Goal: Task Accomplishment & Management: Use online tool/utility

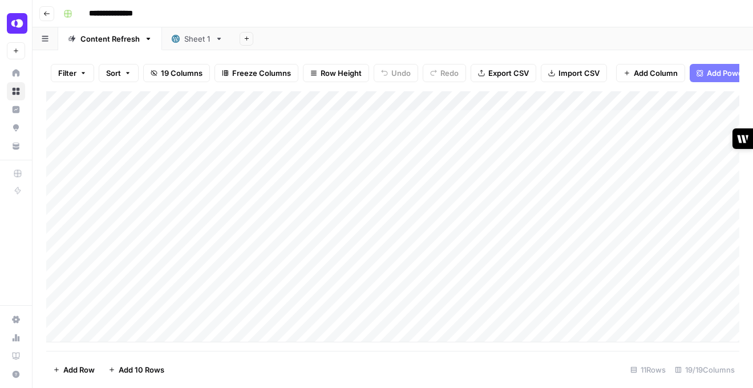
click at [256, 237] on div "Add Column" at bounding box center [392, 216] width 693 height 251
type input "**********"
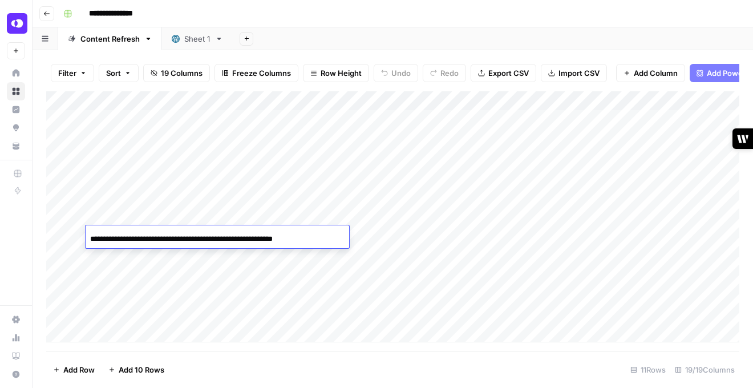
scroll to position [0, 75]
click at [489, 245] on div "Add Column" at bounding box center [392, 216] width 693 height 251
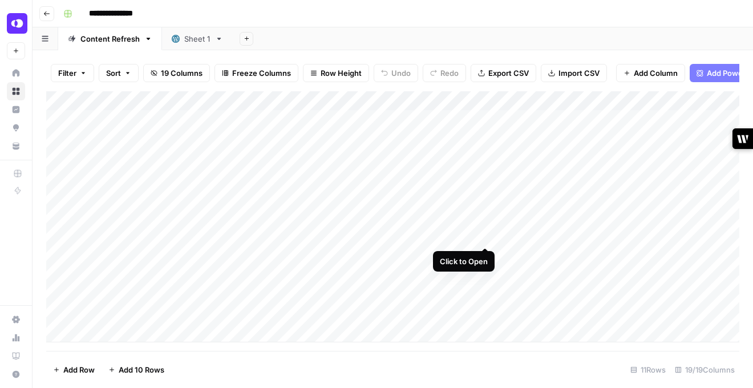
click at [485, 235] on div "Add Column" at bounding box center [392, 216] width 693 height 251
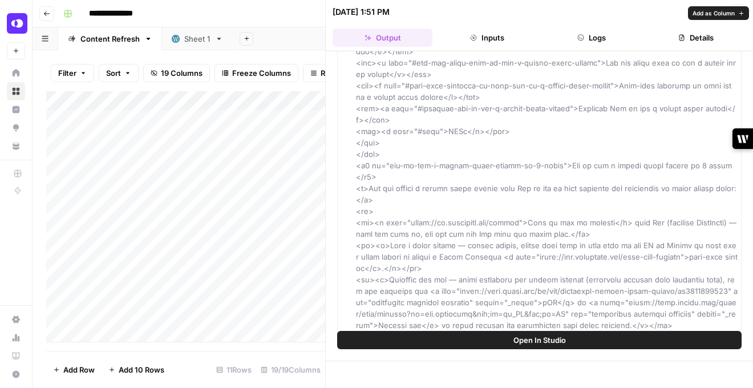
scroll to position [346, 0]
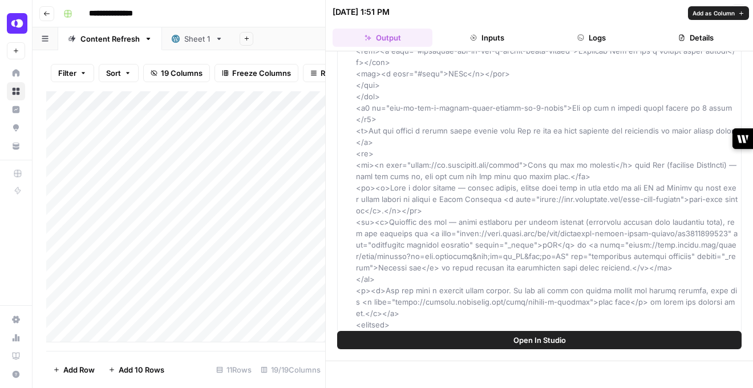
click at [493, 40] on button "Inputs" at bounding box center [487, 38] width 100 height 18
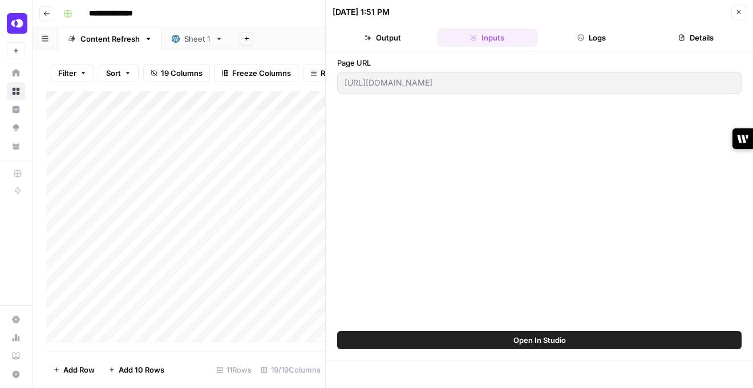
scroll to position [0, 0]
click at [559, 45] on button "Logs" at bounding box center [592, 38] width 100 height 18
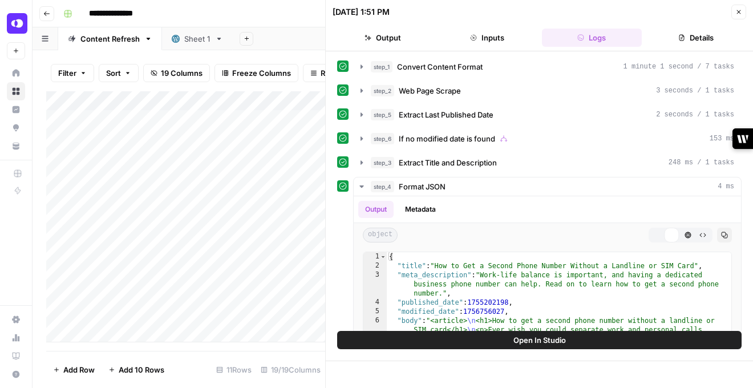
click at [657, 39] on button "Details" at bounding box center [697, 38] width 100 height 18
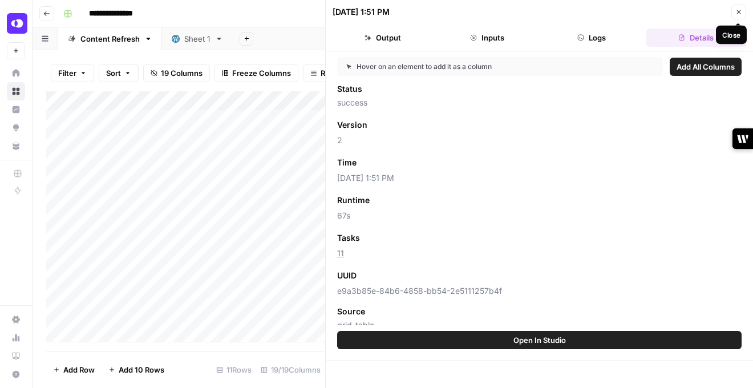
click at [738, 12] on icon "button" at bounding box center [739, 12] width 4 height 4
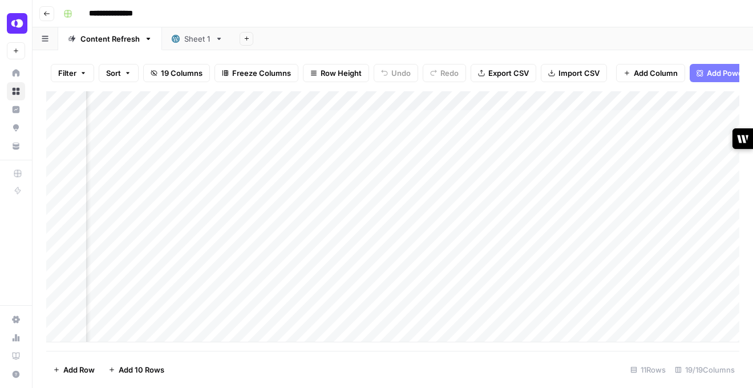
scroll to position [0, 884]
click at [253, 235] on div "Add Column" at bounding box center [392, 216] width 693 height 251
